Goal: Navigation & Orientation: Find specific page/section

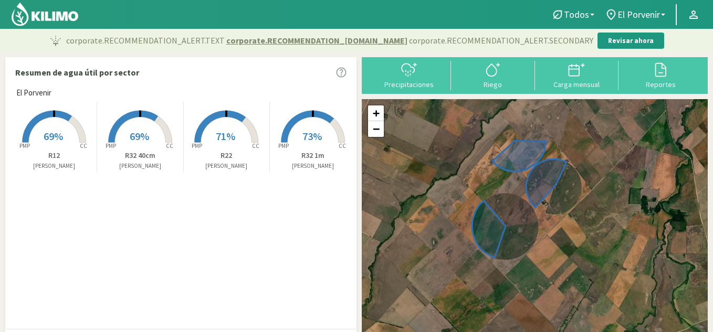
drag, startPoint x: 602, startPoint y: 245, endPoint x: 543, endPoint y: 211, distance: 67.9
click at [543, 211] on div "+ − Leaflet | © Esri" at bounding box center [535, 223] width 346 height 248
